Goal: Complete application form

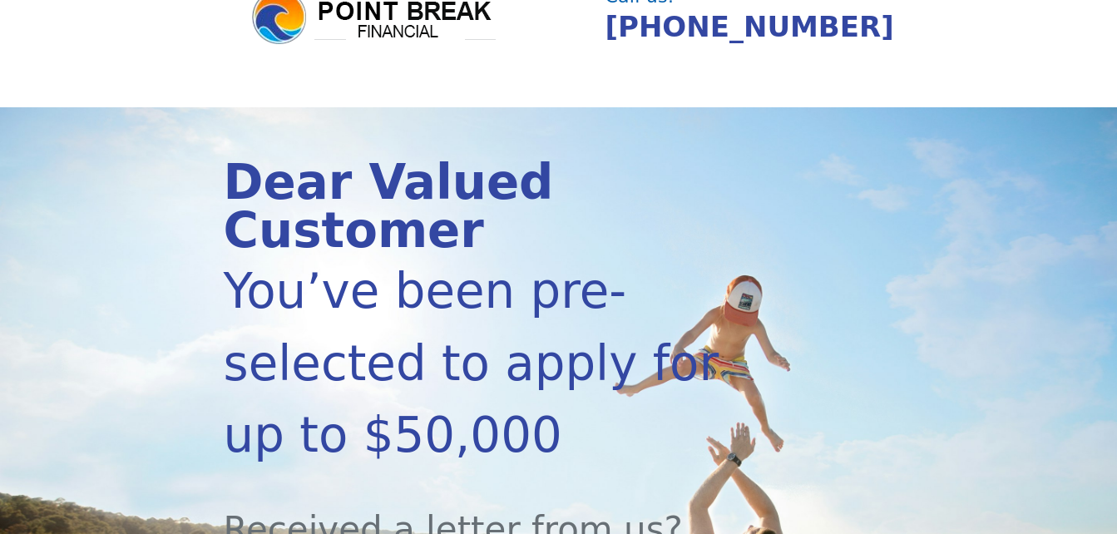
scroll to position [166, 0]
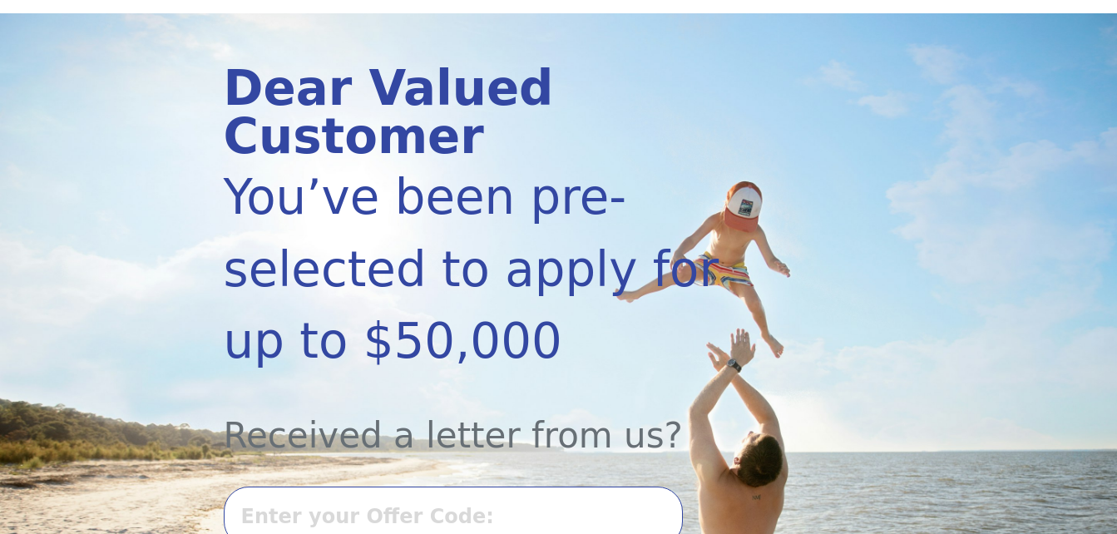
click at [307, 486] on input "text" at bounding box center [453, 516] width 459 height 60
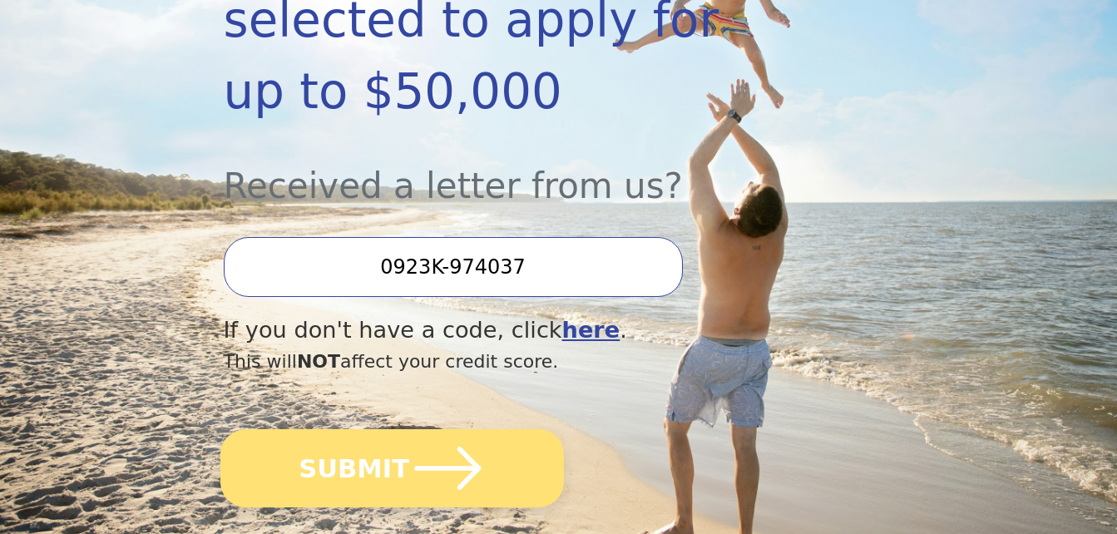
type input "0923K-974037"
click at [370, 429] on button "SUBMIT" at bounding box center [391, 468] width 343 height 78
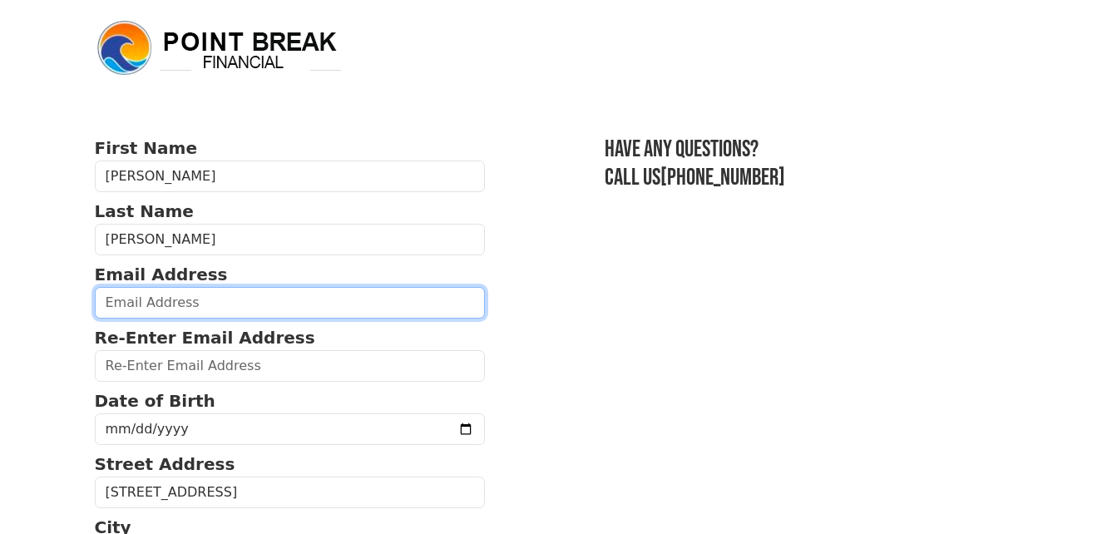
click at [163, 308] on input "email" at bounding box center [290, 303] width 391 height 32
type input "[EMAIL_ADDRESS][DOMAIN_NAME]"
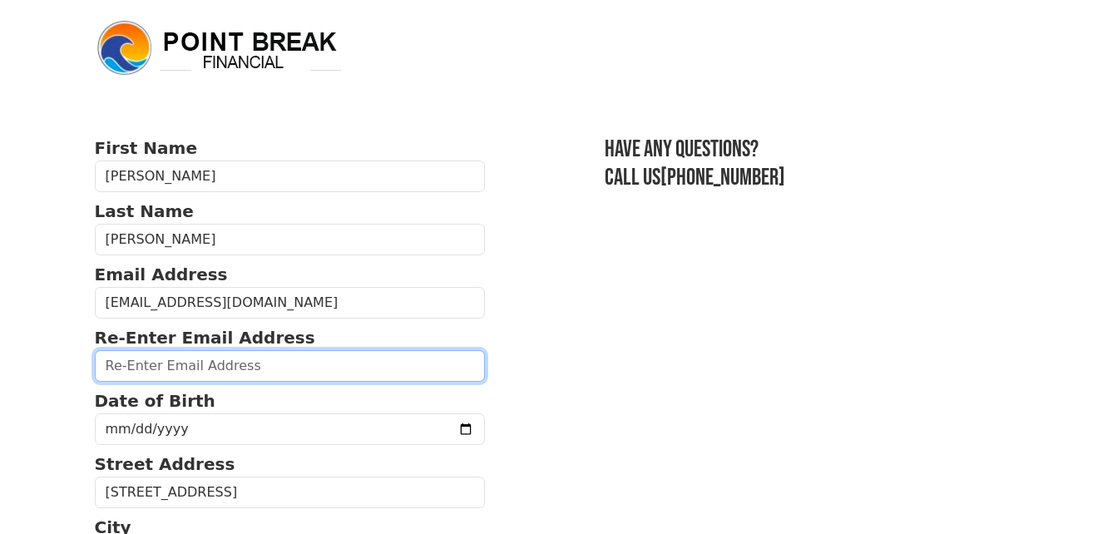
type input "[EMAIL_ADDRESS][DOMAIN_NAME]"
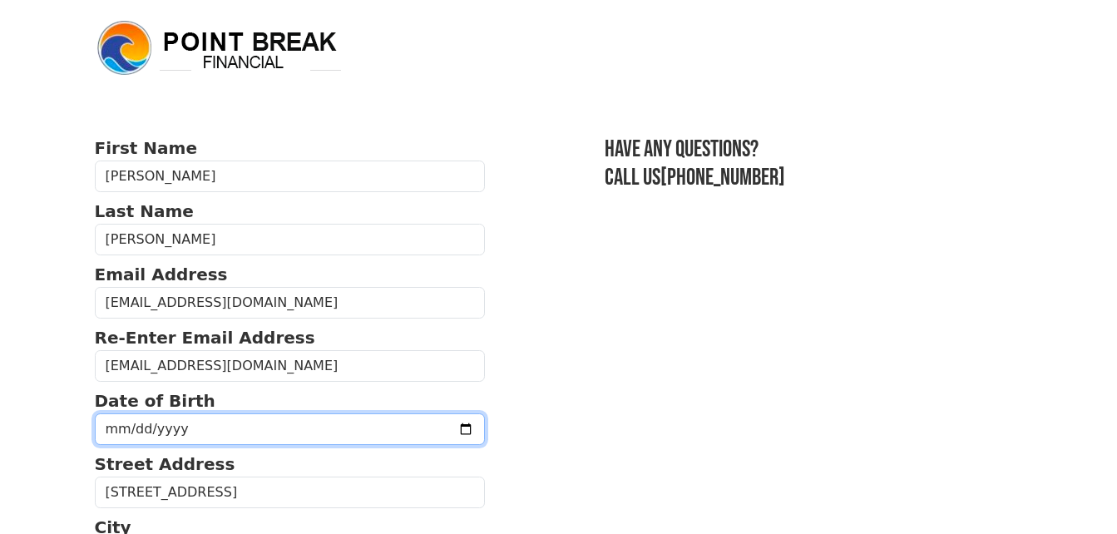
click at [190, 422] on input "date" at bounding box center [290, 429] width 391 height 32
click at [175, 432] on input "date" at bounding box center [290, 429] width 391 height 32
click at [111, 427] on input "date" at bounding box center [290, 429] width 391 height 32
type input "1976-01-06"
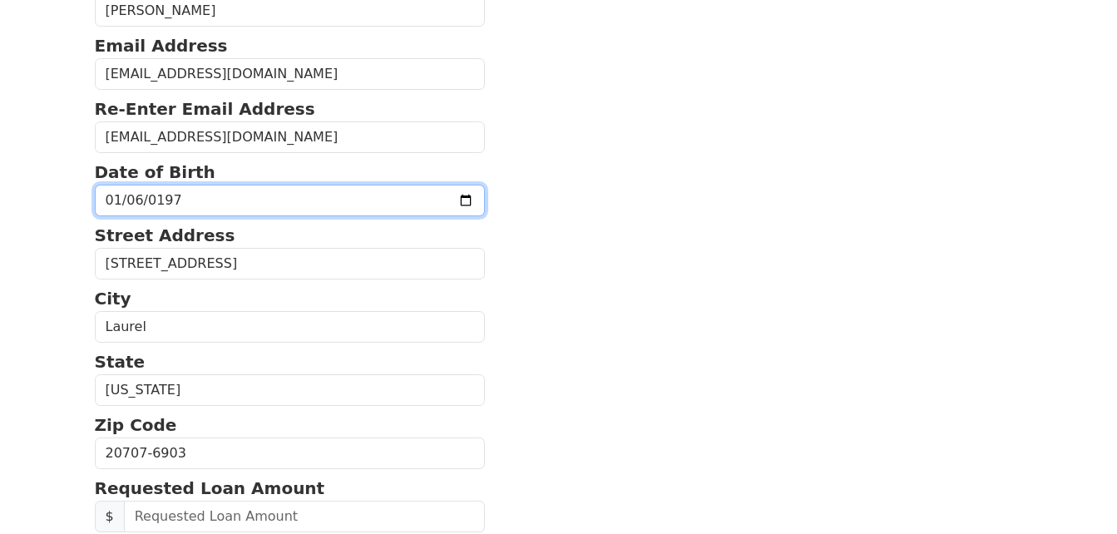
scroll to position [416, 0]
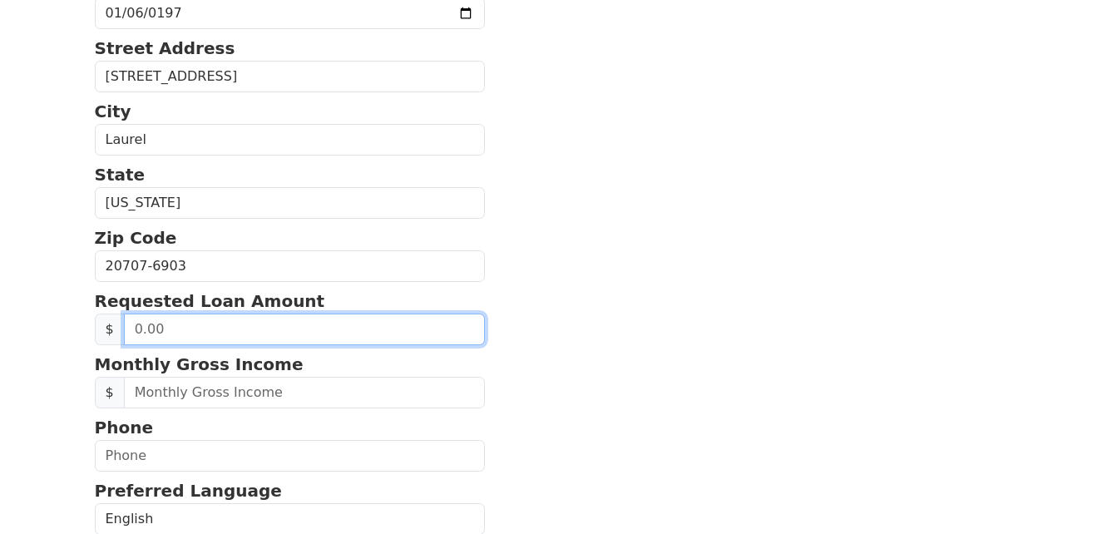
click at [166, 328] on input "text" at bounding box center [305, 329] width 362 height 32
drag, startPoint x: 173, startPoint y: 327, endPoint x: 80, endPoint y: 325, distance: 93.1
type input "20,000.00"
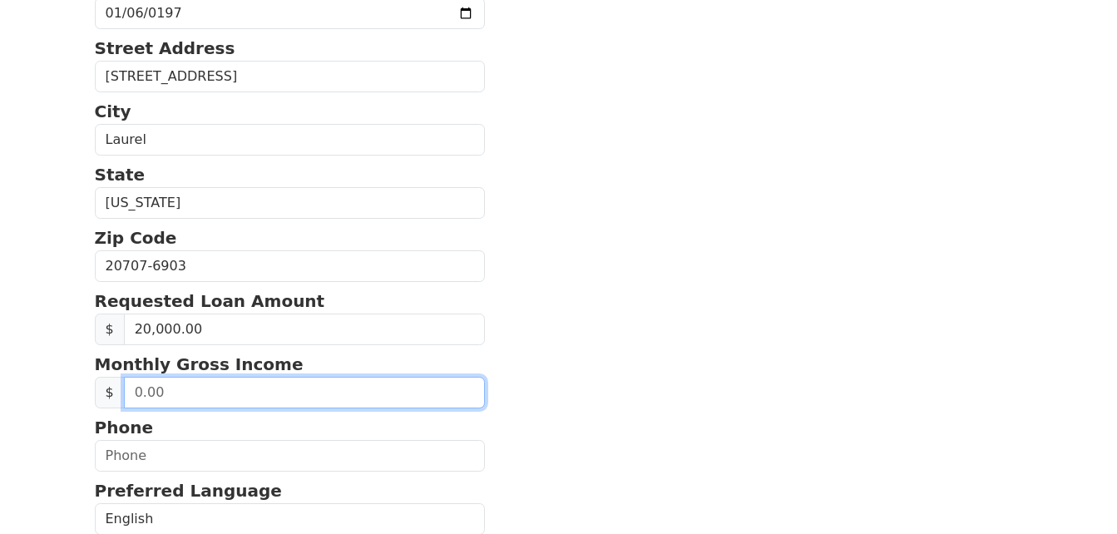
click at [153, 393] on input "text" at bounding box center [305, 393] width 362 height 32
type input "6,500.00"
click at [190, 387] on input "6,500.00" at bounding box center [305, 393] width 362 height 32
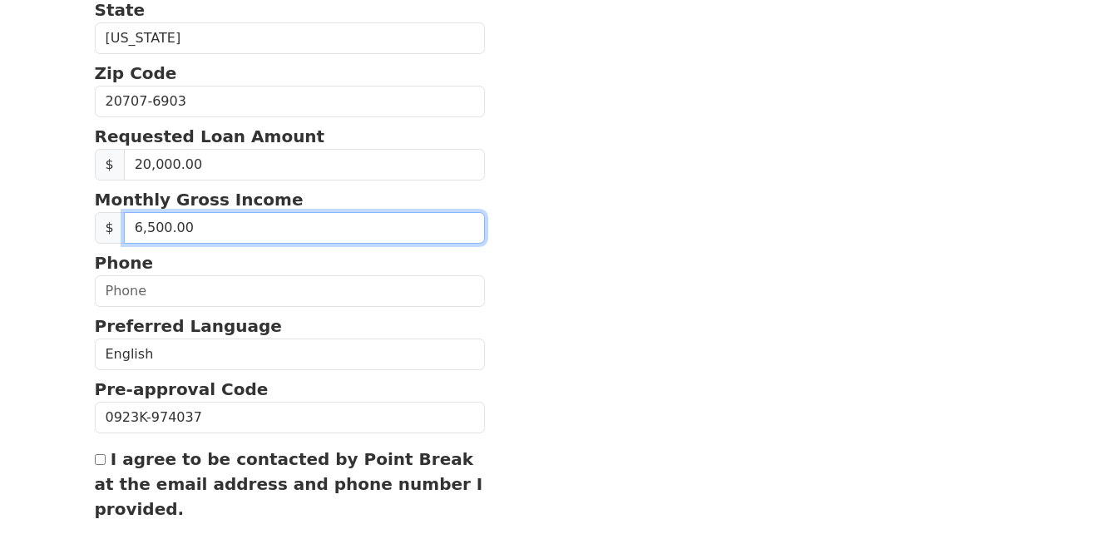
scroll to position [582, 0]
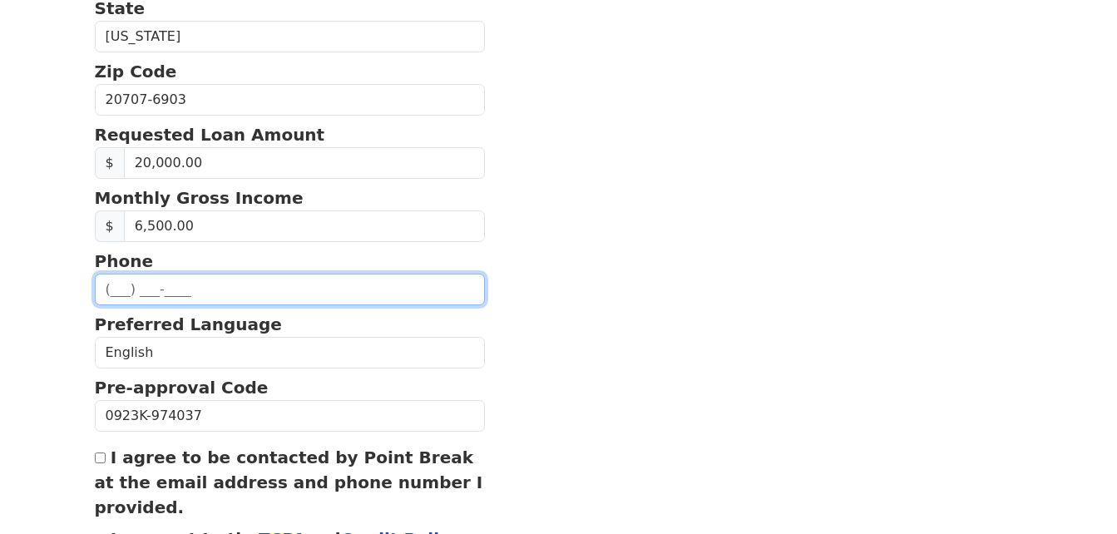
click at [116, 289] on input "text" at bounding box center [290, 290] width 391 height 32
type input "(732) 407-2621"
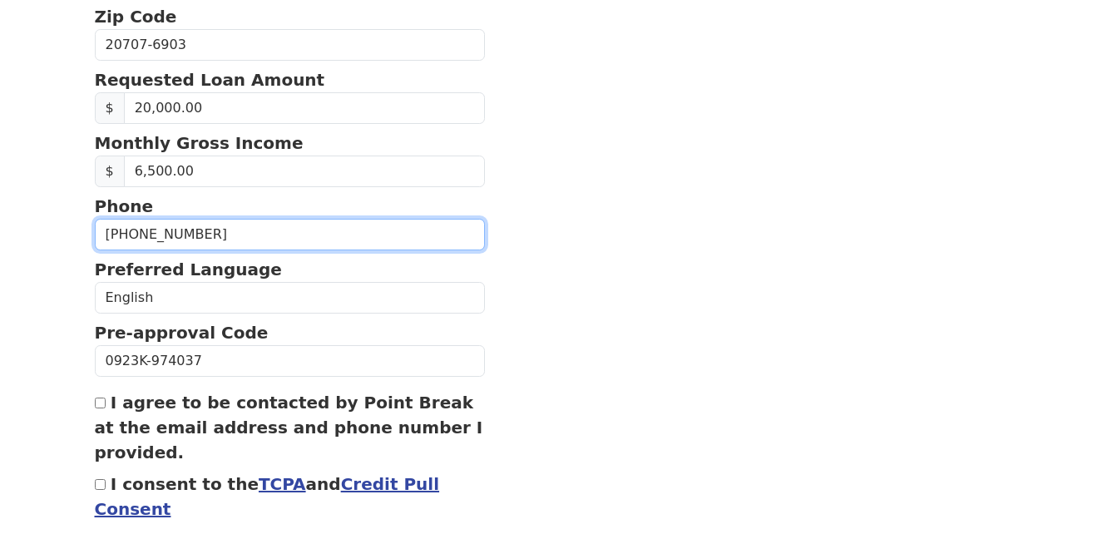
scroll to position [738, 0]
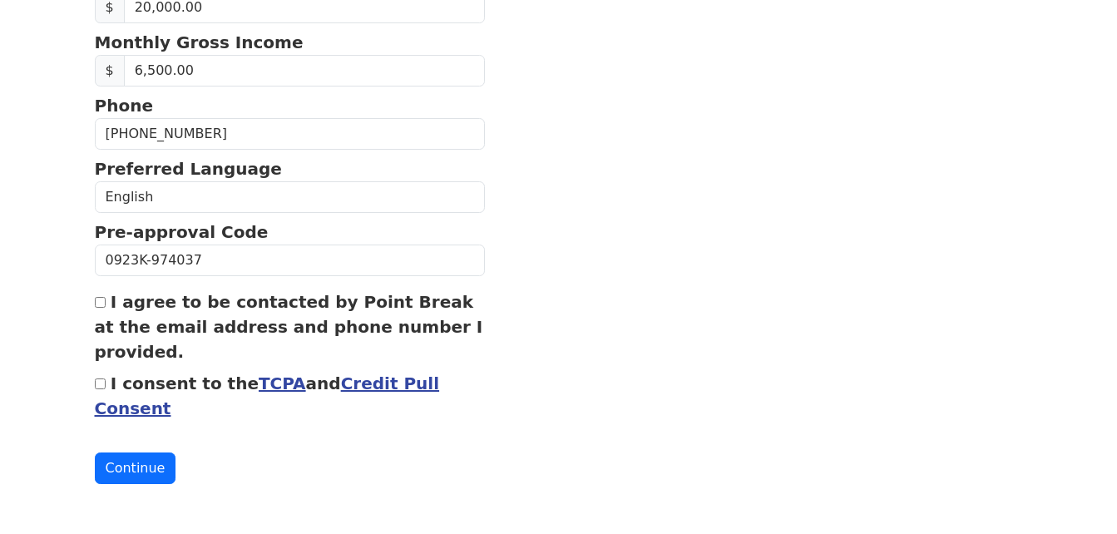
click at [102, 306] on input "I agree to be contacted by Point Break at the email address and phone number I …" at bounding box center [100, 302] width 11 height 11
checkbox input "true"
click at [99, 387] on input "I consent to the TCPA and Credit Pull Consent" at bounding box center [100, 383] width 11 height 11
checkbox input "true"
click at [139, 470] on button "Continue" at bounding box center [135, 468] width 81 height 32
